Goal: Task Accomplishment & Management: Manage account settings

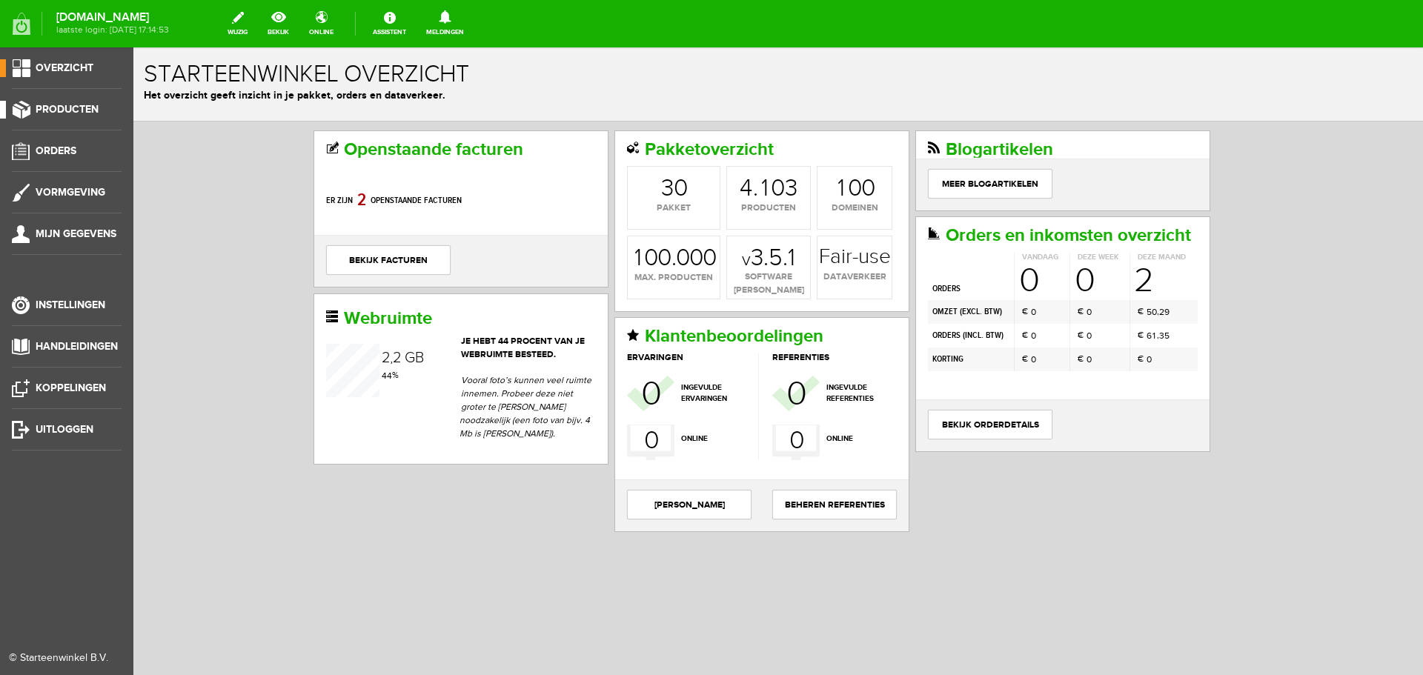
click at [70, 111] on span "Producten" at bounding box center [67, 109] width 63 height 13
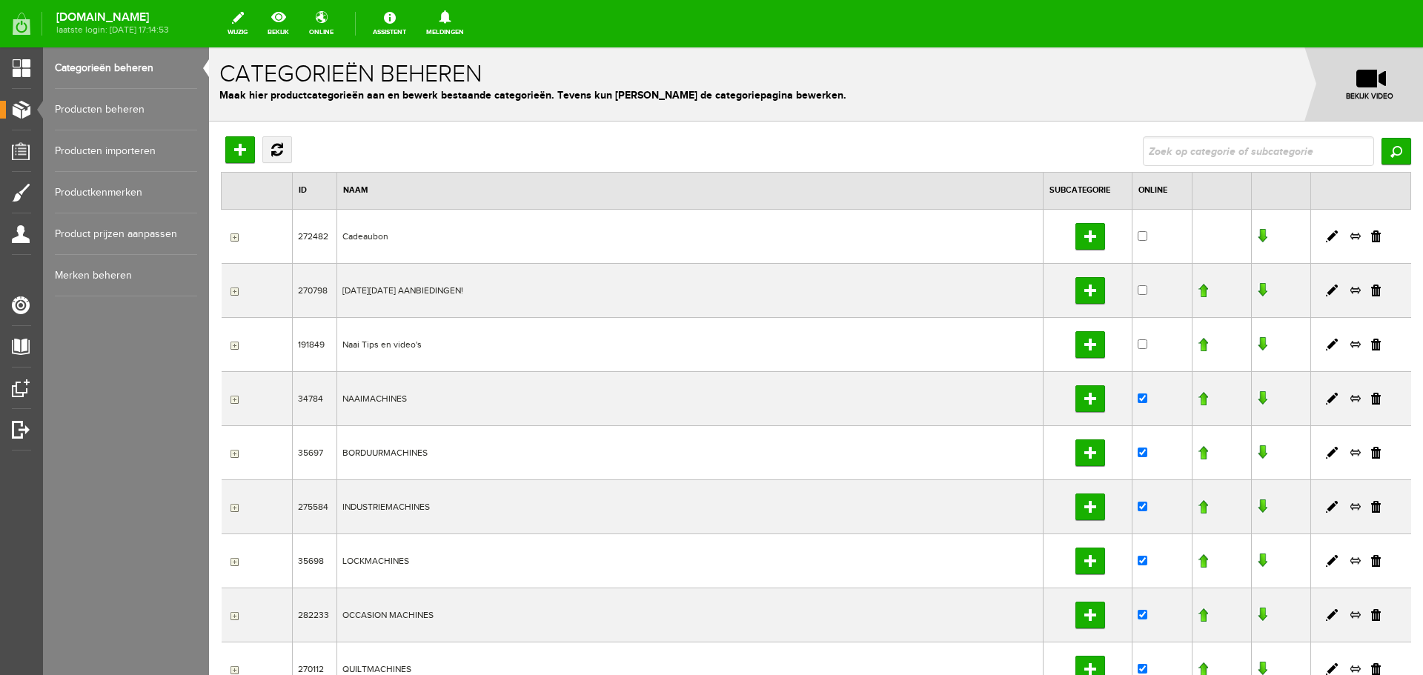
click at [98, 110] on link "Producten beheren" at bounding box center [126, 110] width 142 height 42
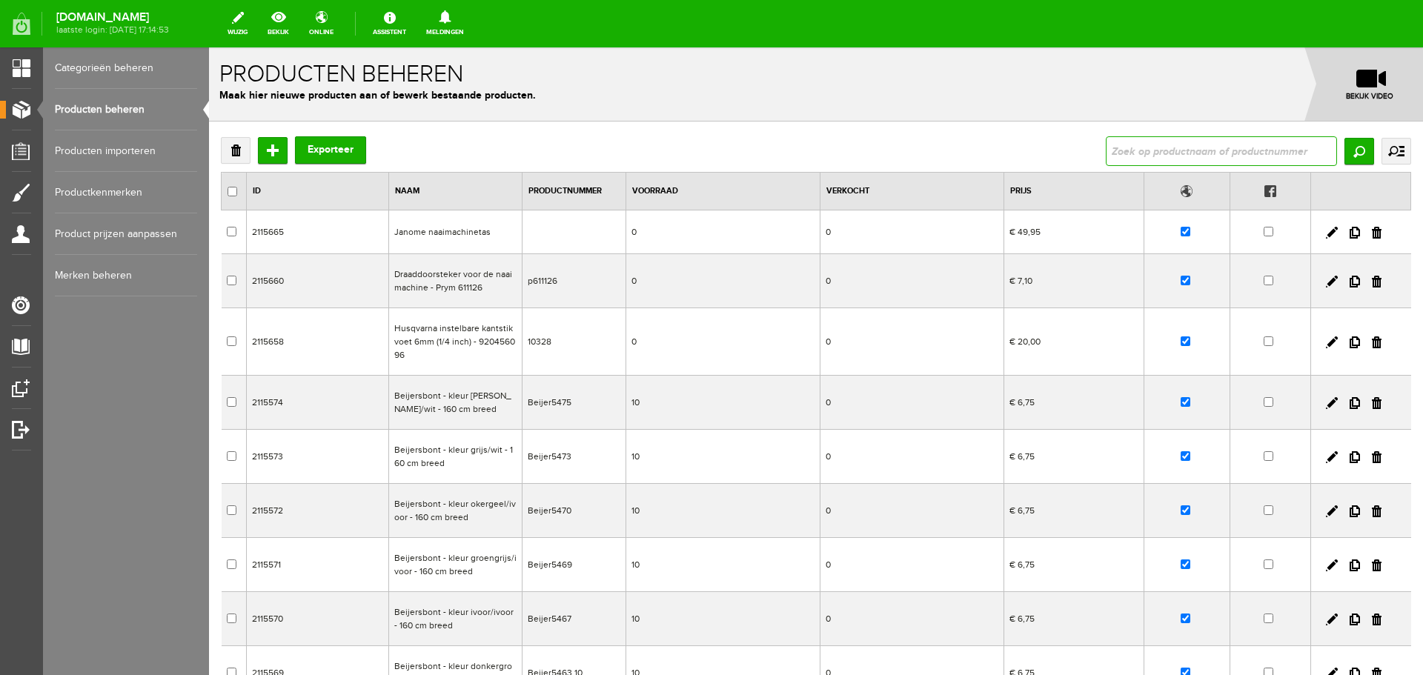
click at [1121, 155] on input "text" at bounding box center [1221, 151] width 231 height 30
type input "gnoomy"
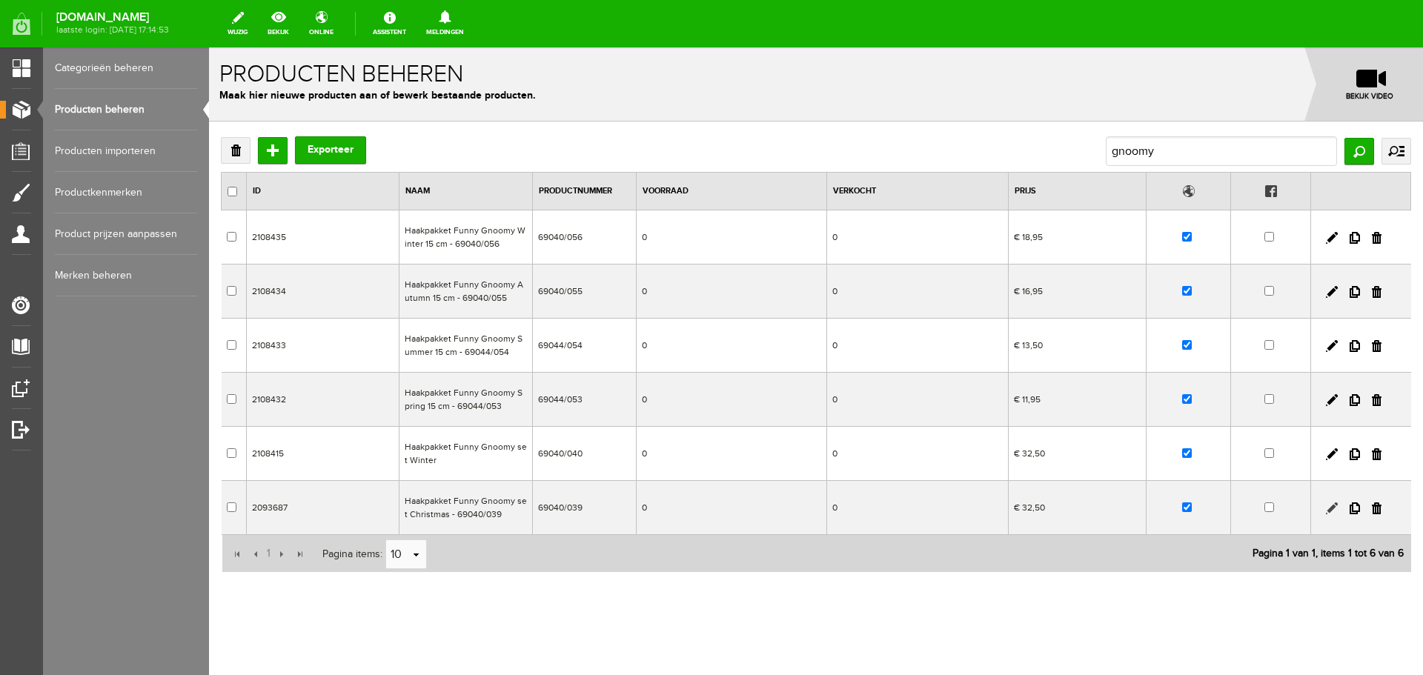
click at [1326, 508] on link at bounding box center [1332, 509] width 12 height 12
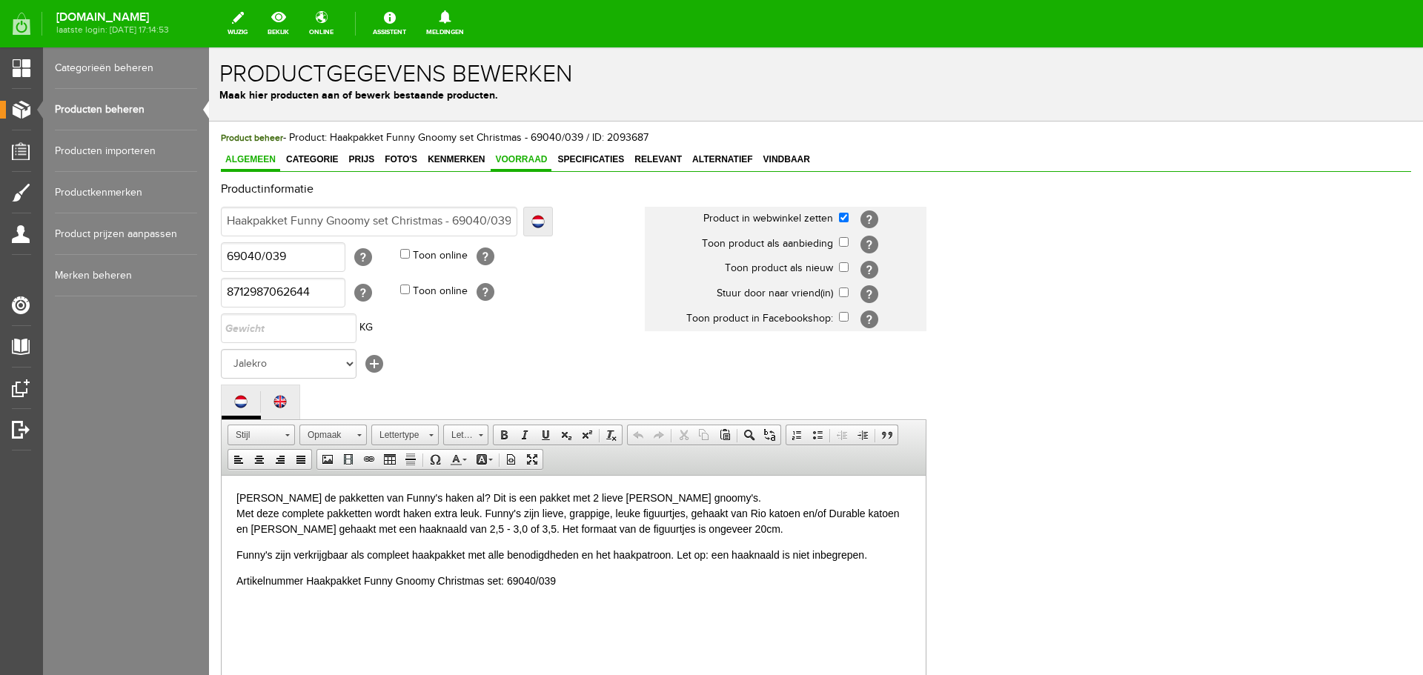
click at [527, 159] on span "Voorraad" at bounding box center [521, 159] width 61 height 10
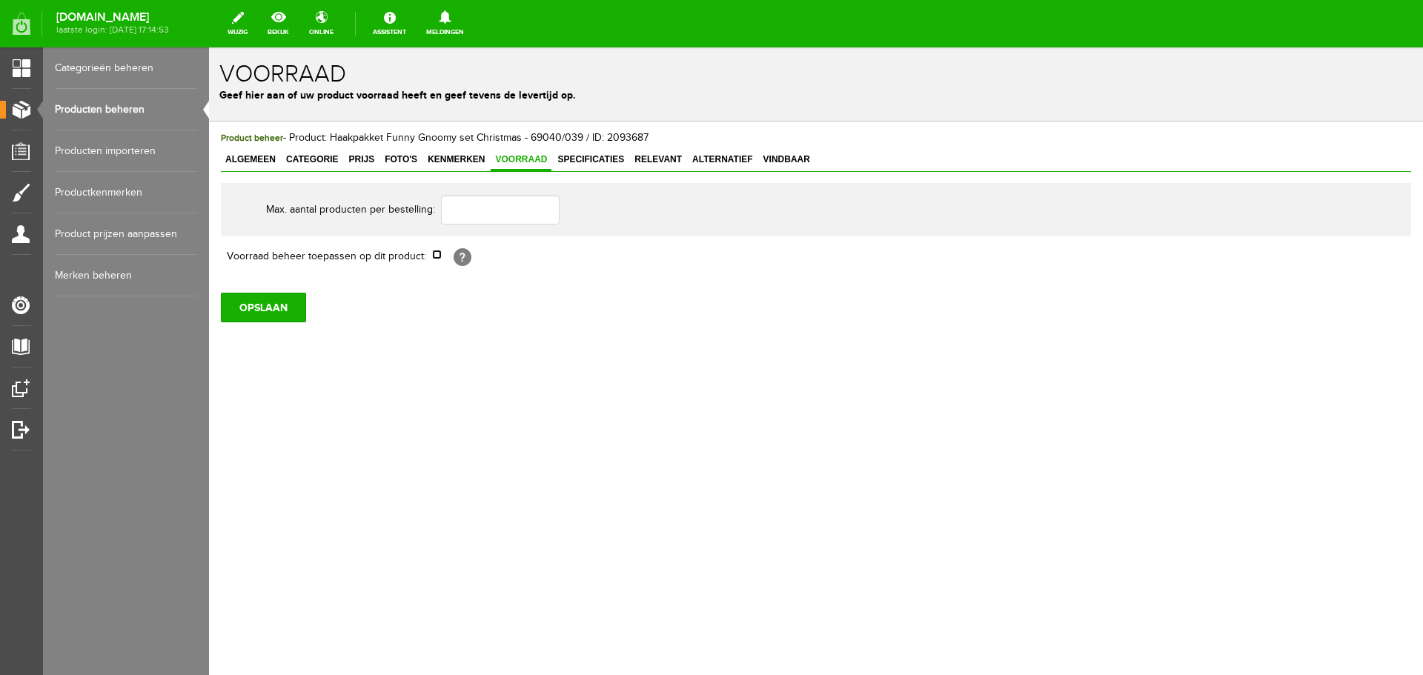
click at [438, 255] on input "checkbox" at bounding box center [437, 255] width 10 height 10
checkbox input "true"
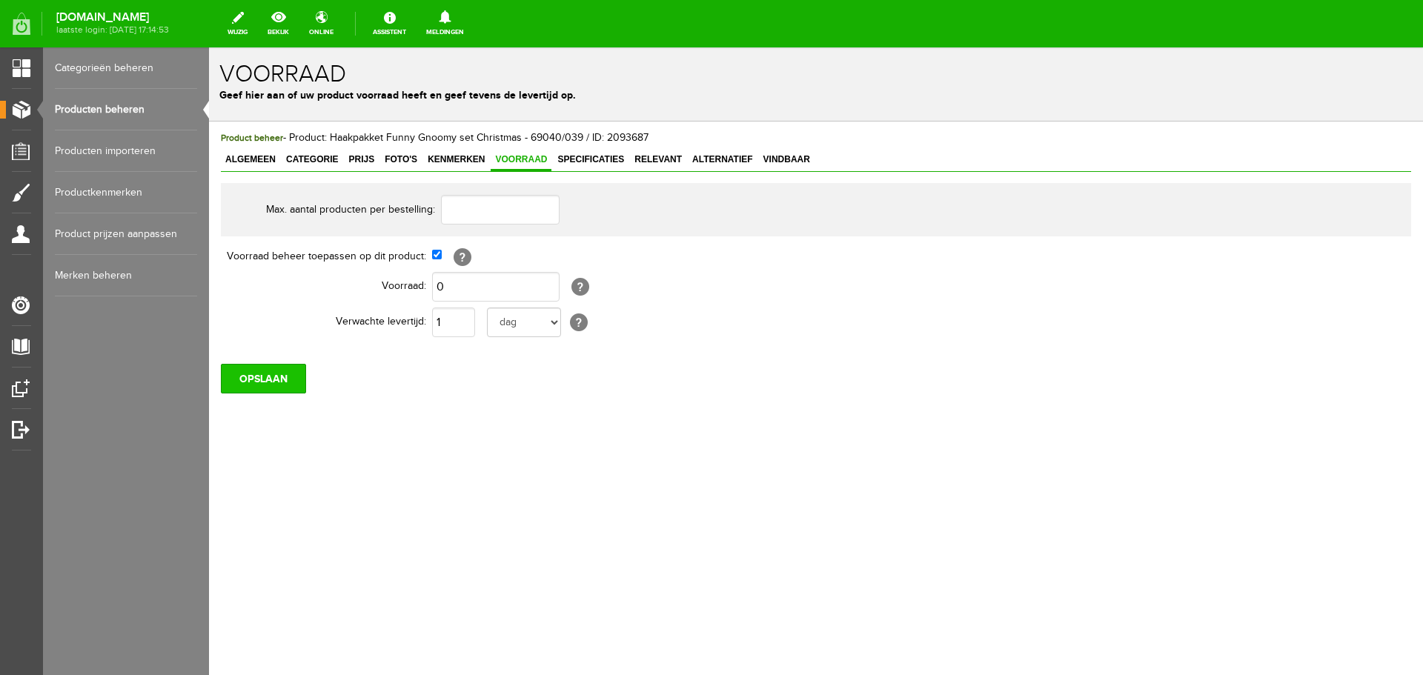
click at [252, 380] on input "OPSLAAN" at bounding box center [263, 379] width 85 height 30
